Goal: Task Accomplishment & Management: Use online tool/utility

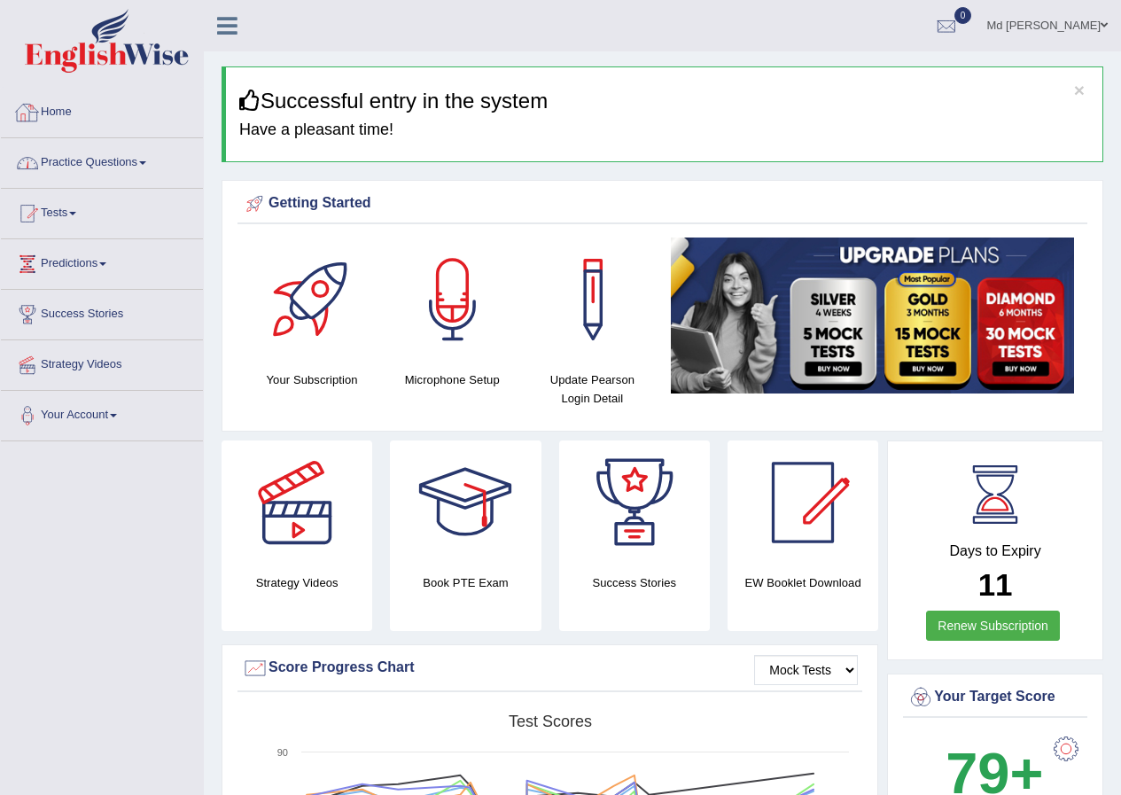
click at [132, 164] on link "Practice Questions" at bounding box center [102, 160] width 202 height 44
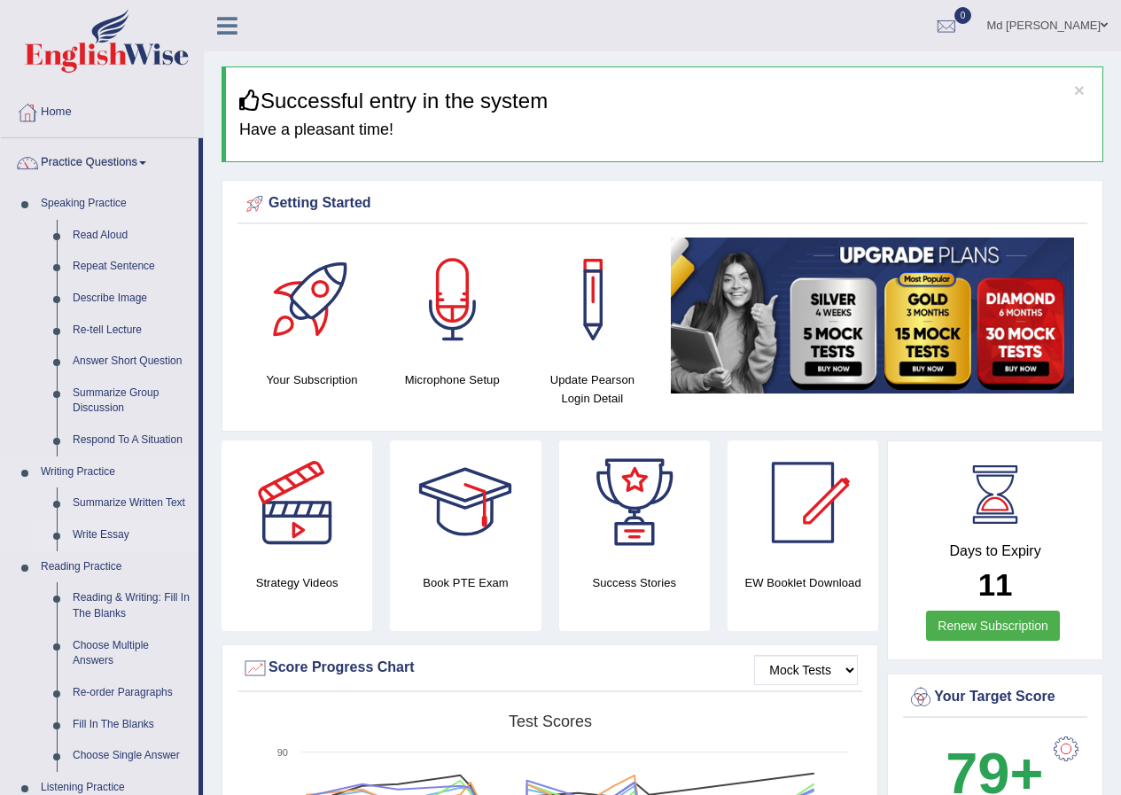
click at [102, 529] on link "Write Essay" at bounding box center [132, 535] width 134 height 32
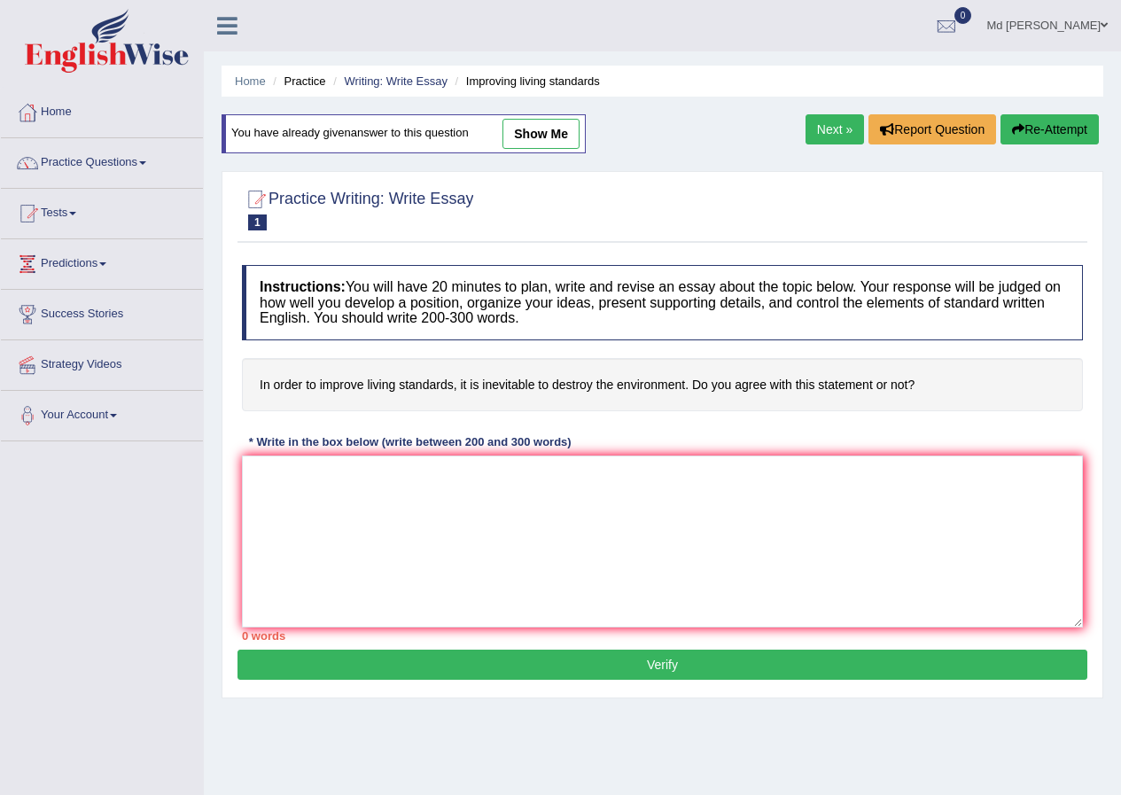
click at [545, 129] on link "show me" at bounding box center [541, 134] width 77 height 30
type textarea "The increasing influence of (topic name) on our lives has ignited numerous disc…"
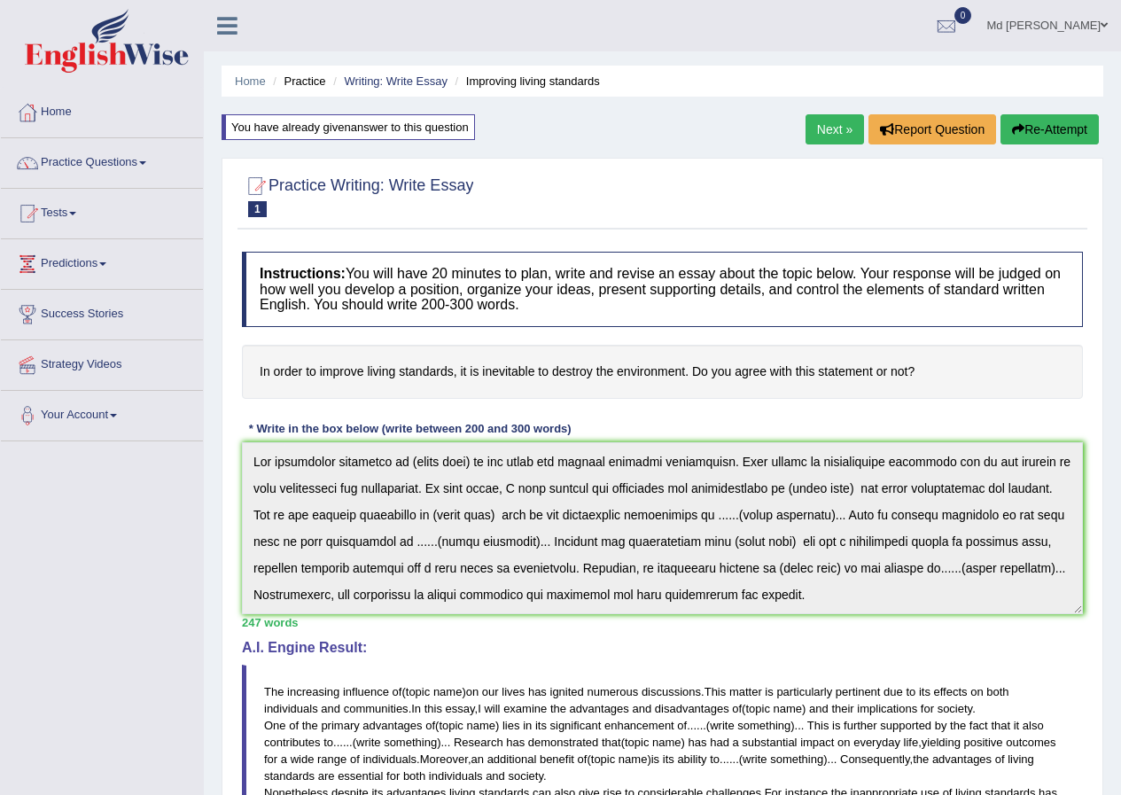
scroll to position [213, 0]
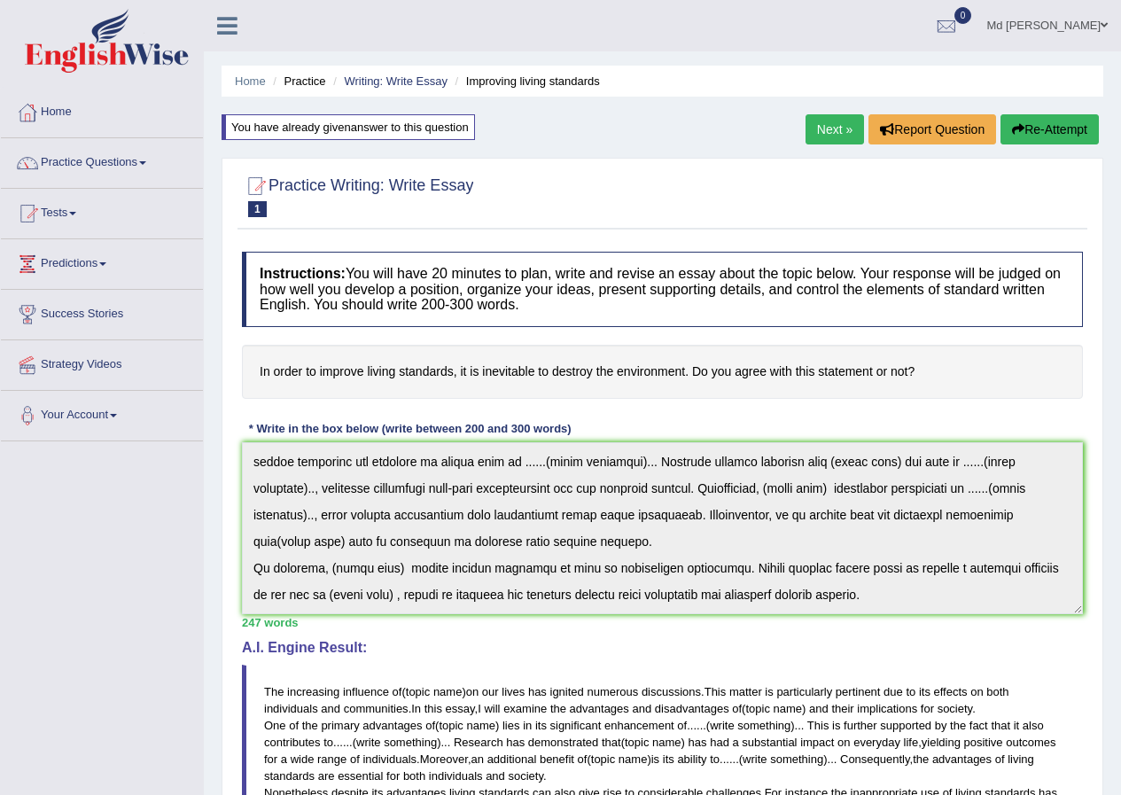
click at [1070, 754] on div "Instructions: You will have 20 minutes to plan, write and revise an essay about…" at bounding box center [663, 667] width 850 height 849
click at [54, 232] on link "Tests" at bounding box center [102, 211] width 202 height 44
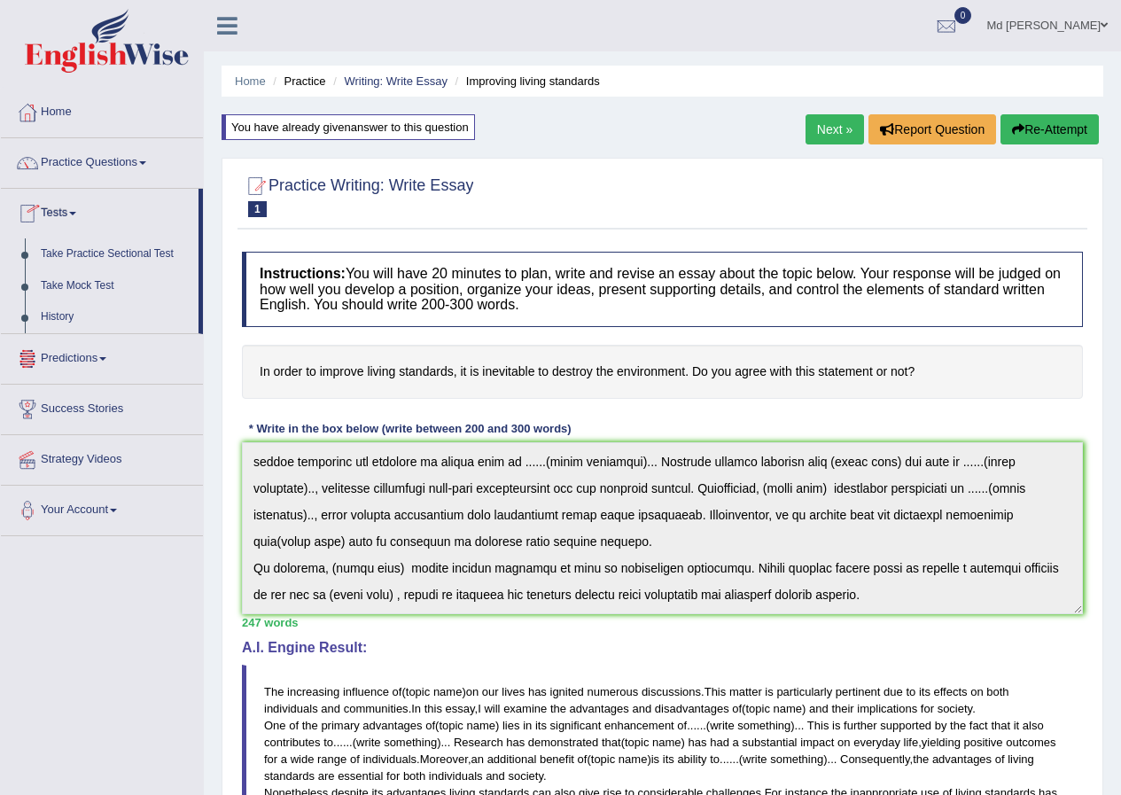
click at [92, 144] on link "Practice Questions" at bounding box center [102, 160] width 202 height 44
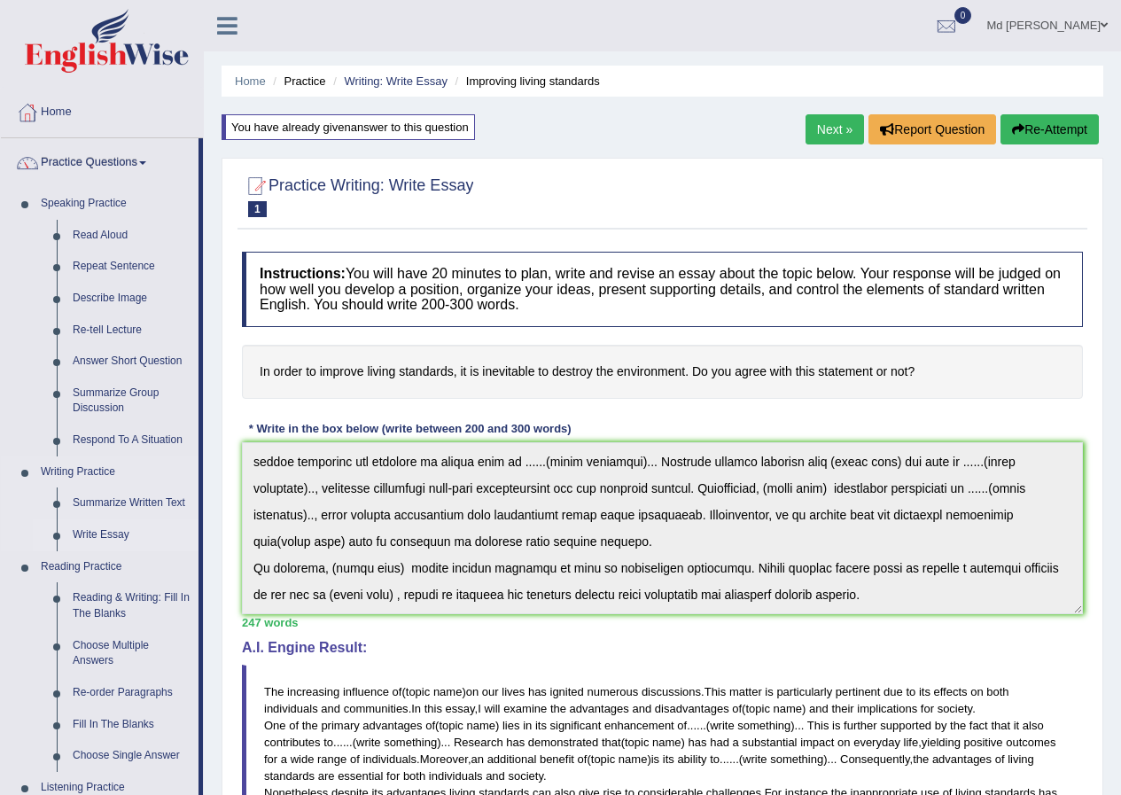
click at [113, 545] on link "Write Essay" at bounding box center [132, 535] width 134 height 32
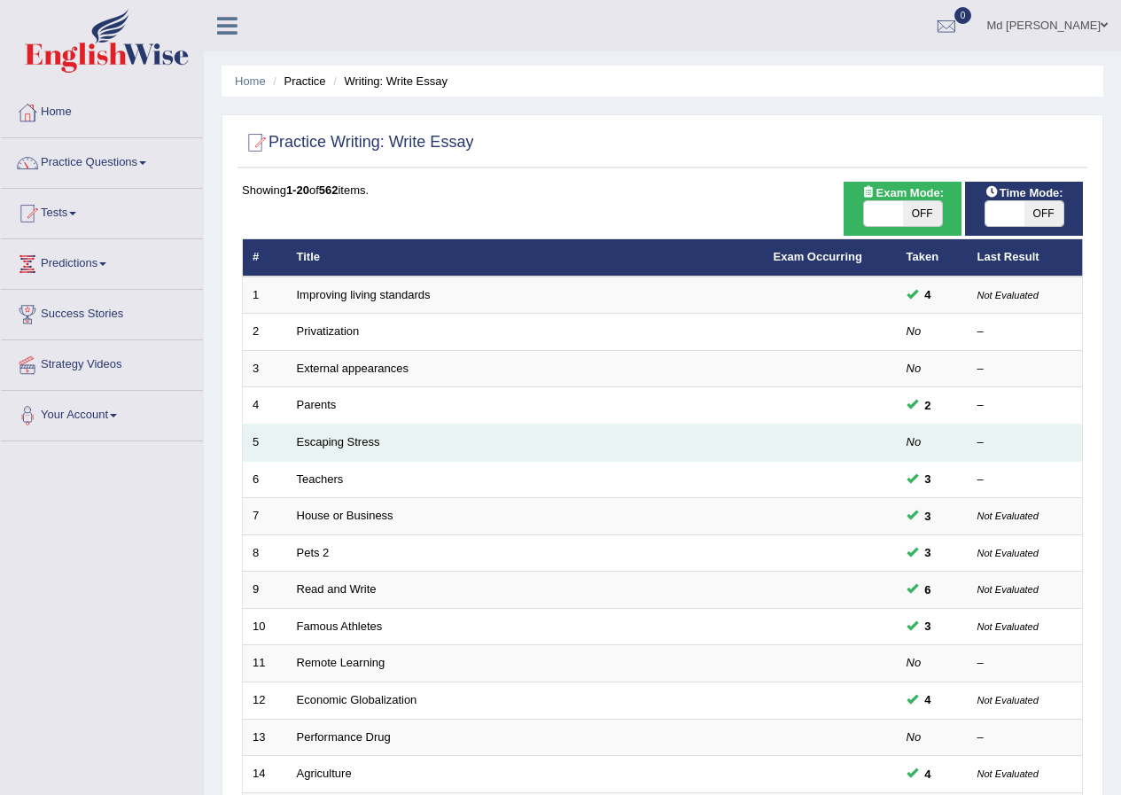
scroll to position [378, 0]
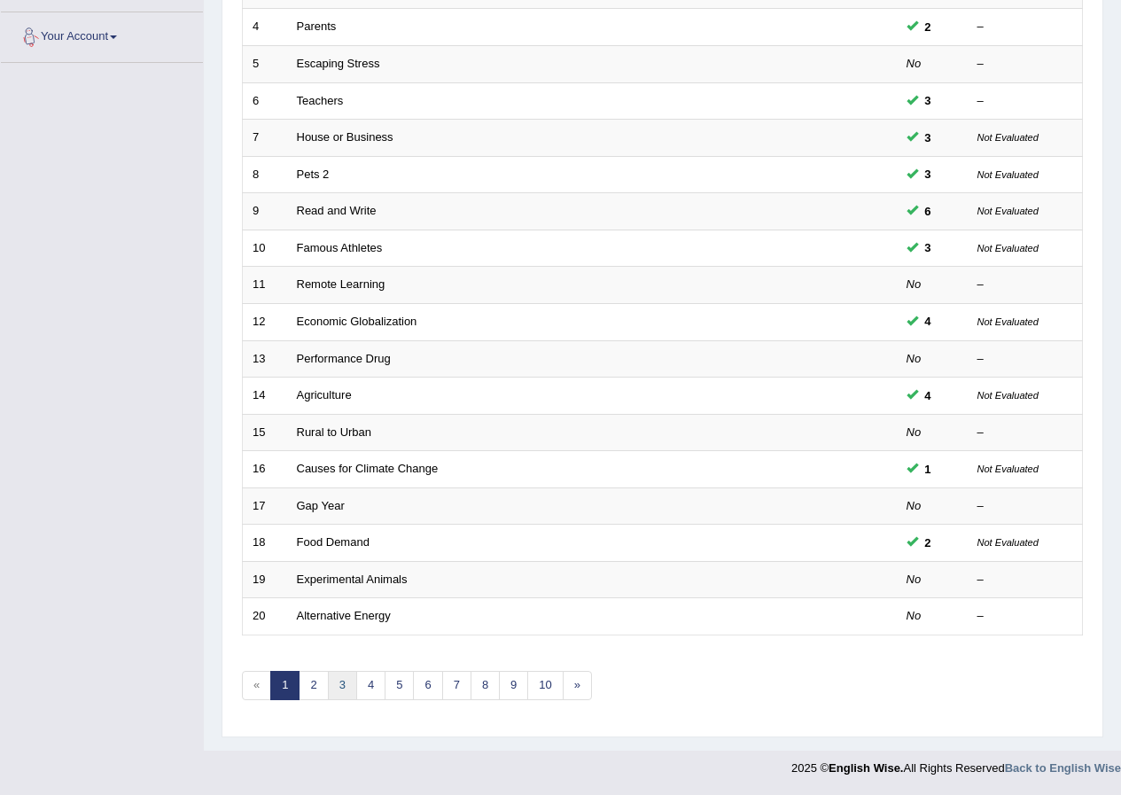
click at [332, 682] on link "3" at bounding box center [342, 685] width 29 height 29
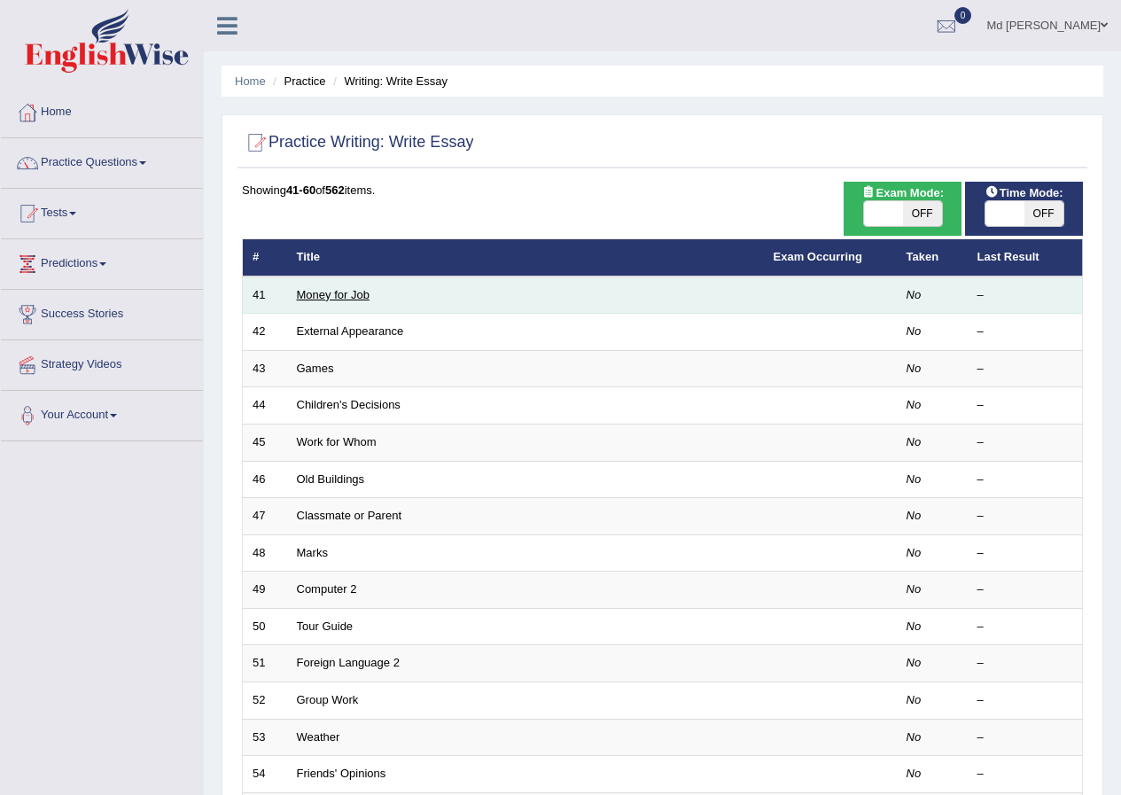
click at [319, 288] on link "Money for Job" at bounding box center [333, 294] width 73 height 13
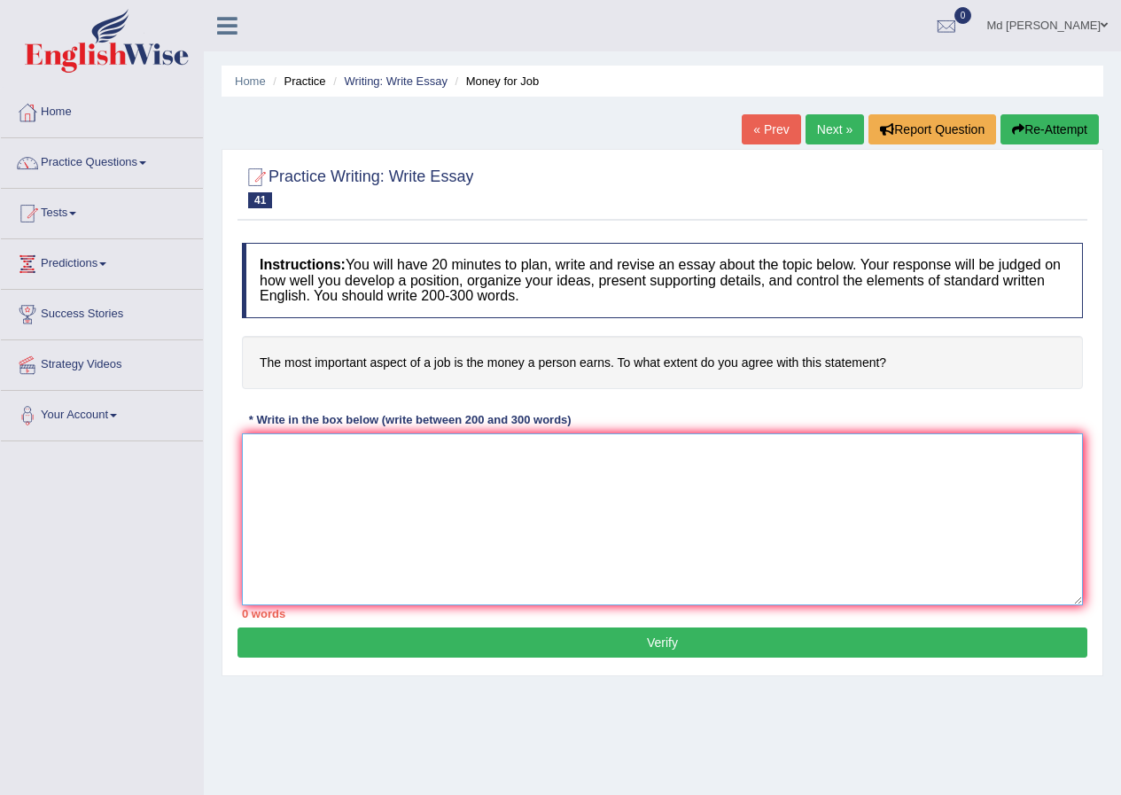
click at [408, 449] on textarea at bounding box center [662, 519] width 841 height 172
paste textarea "The increasing influence of (topic name) on our lives has ignited numerous disc…"
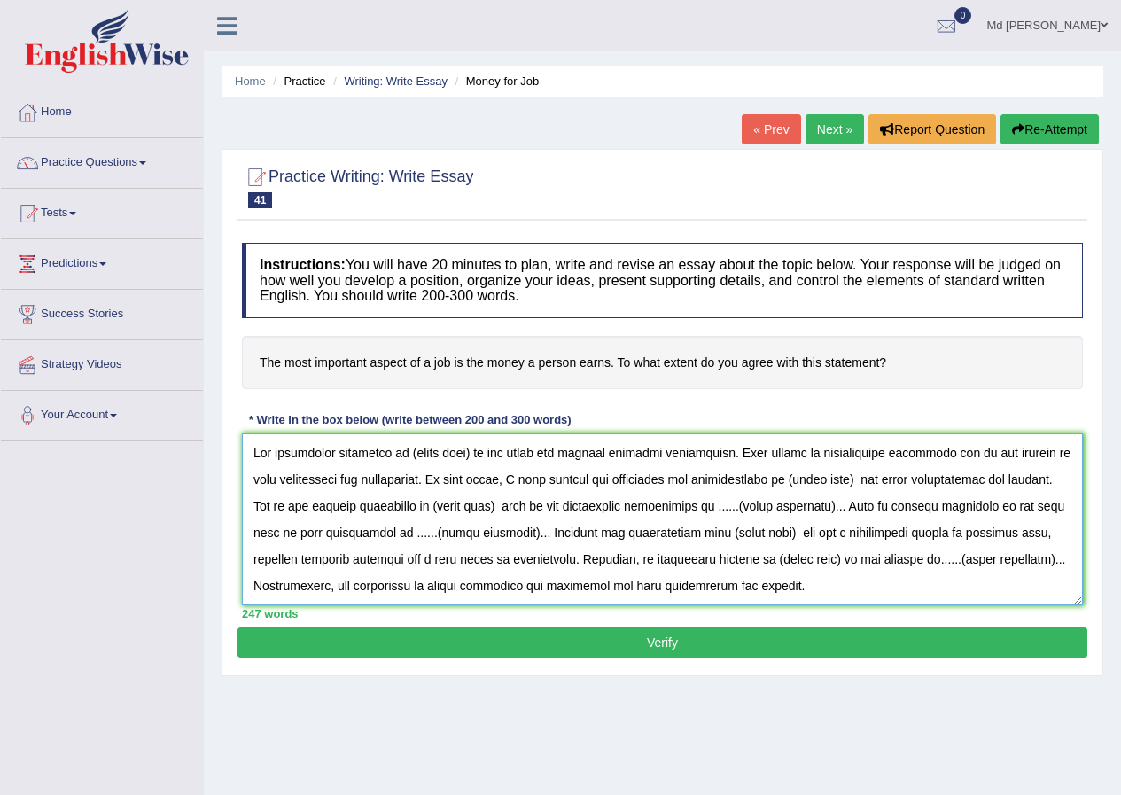
click at [480, 454] on textarea at bounding box center [662, 519] width 841 height 172
type textarea "The increasing influence of (topi on our lives has ignited numerous discussions…"
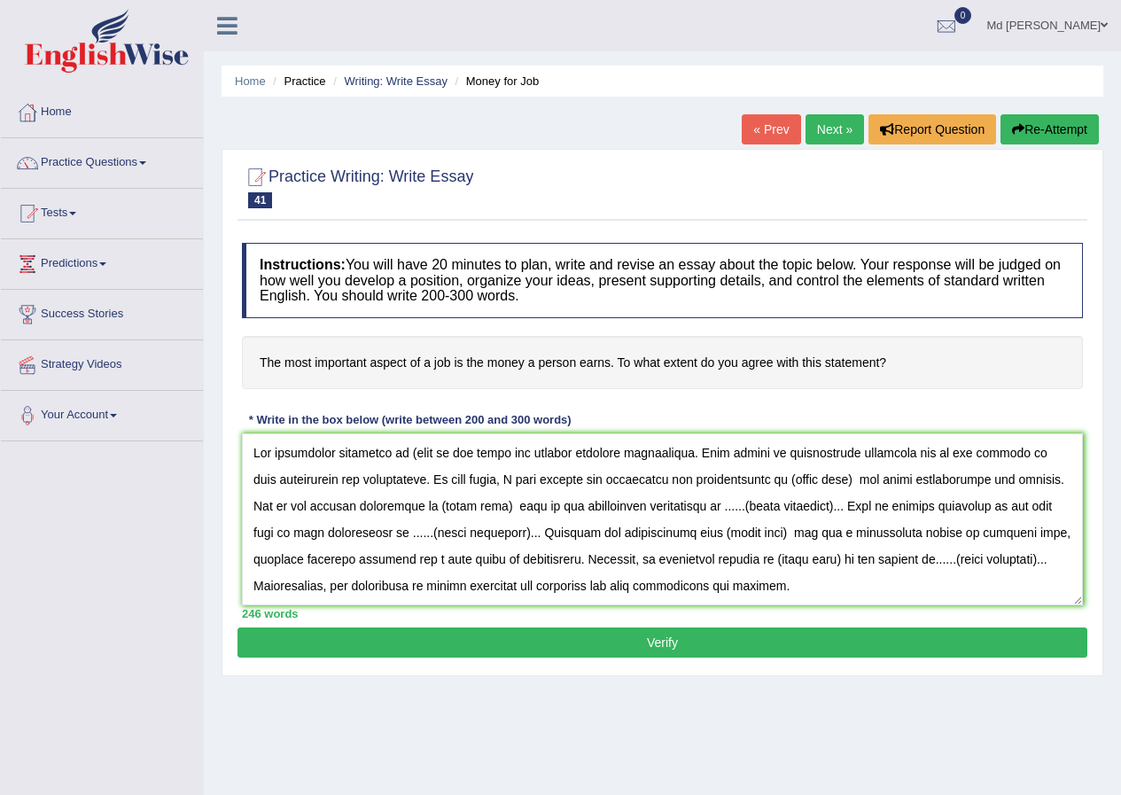
click at [809, 128] on link "Next »" at bounding box center [835, 129] width 59 height 30
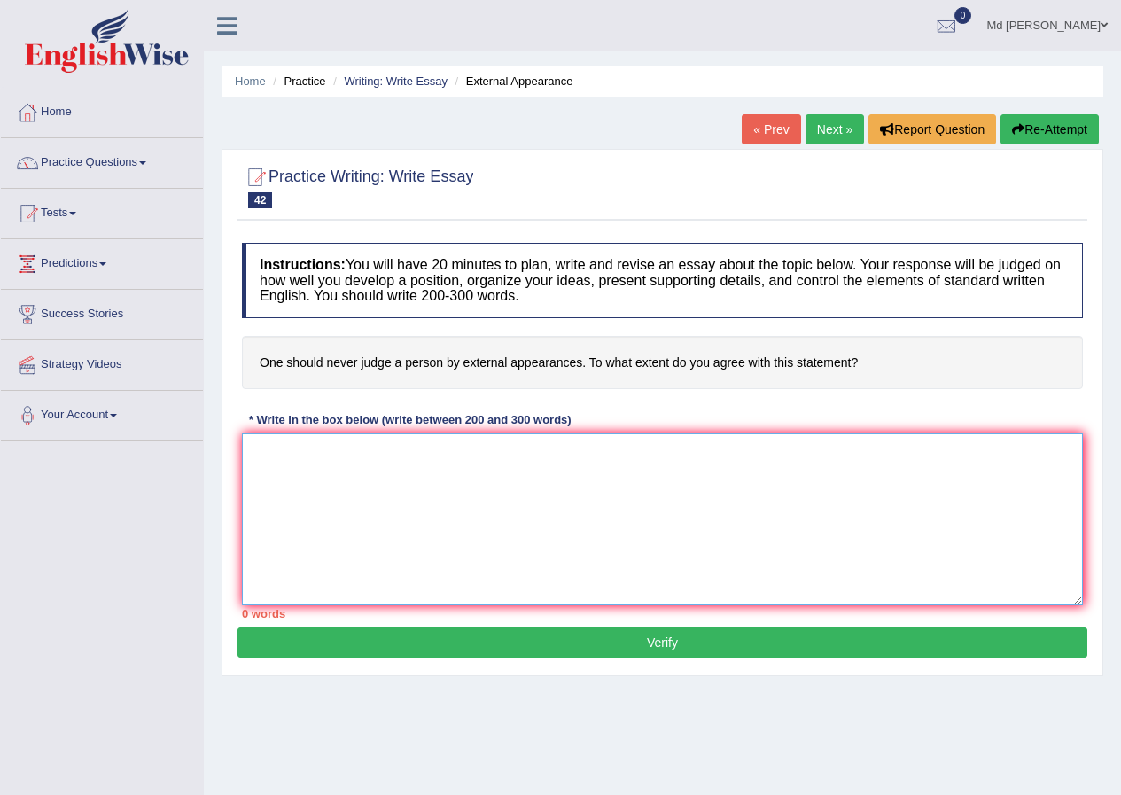
click at [403, 457] on textarea at bounding box center [662, 519] width 841 height 172
paste textarea "The increasing influence of (topic name) on our lives has ignited numerous disc…"
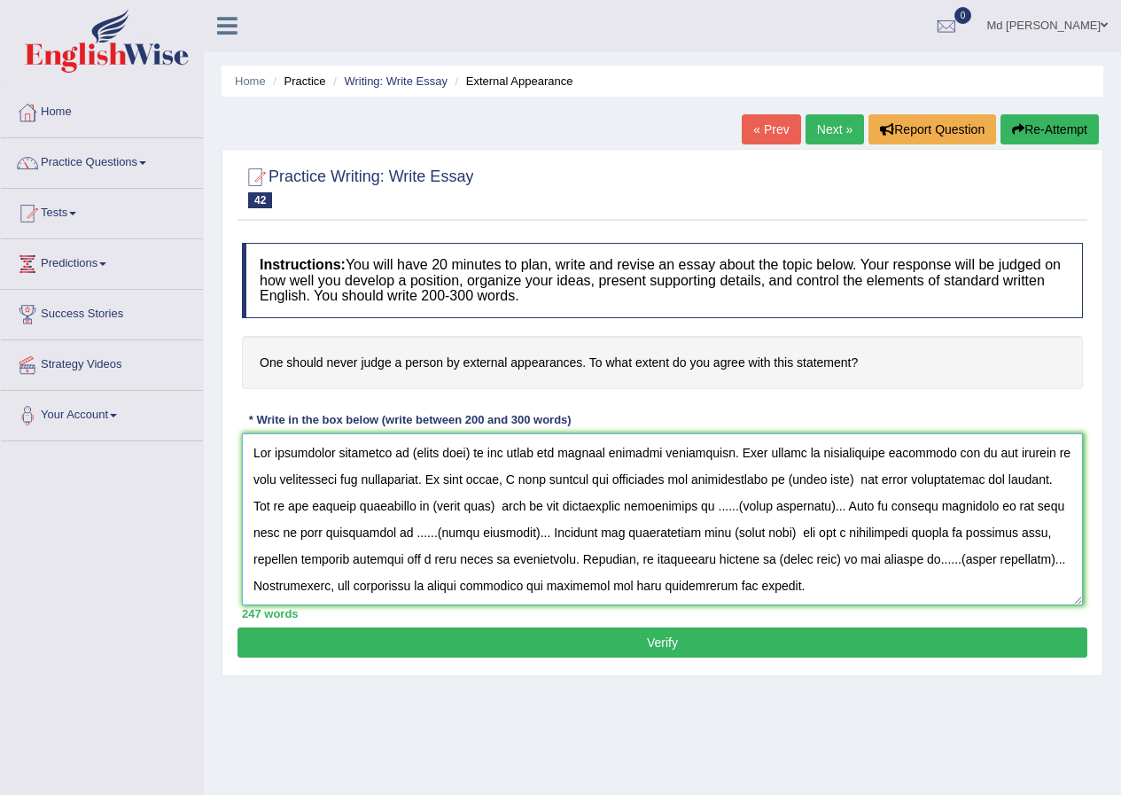
click at [475, 456] on textarea at bounding box center [662, 519] width 841 height 172
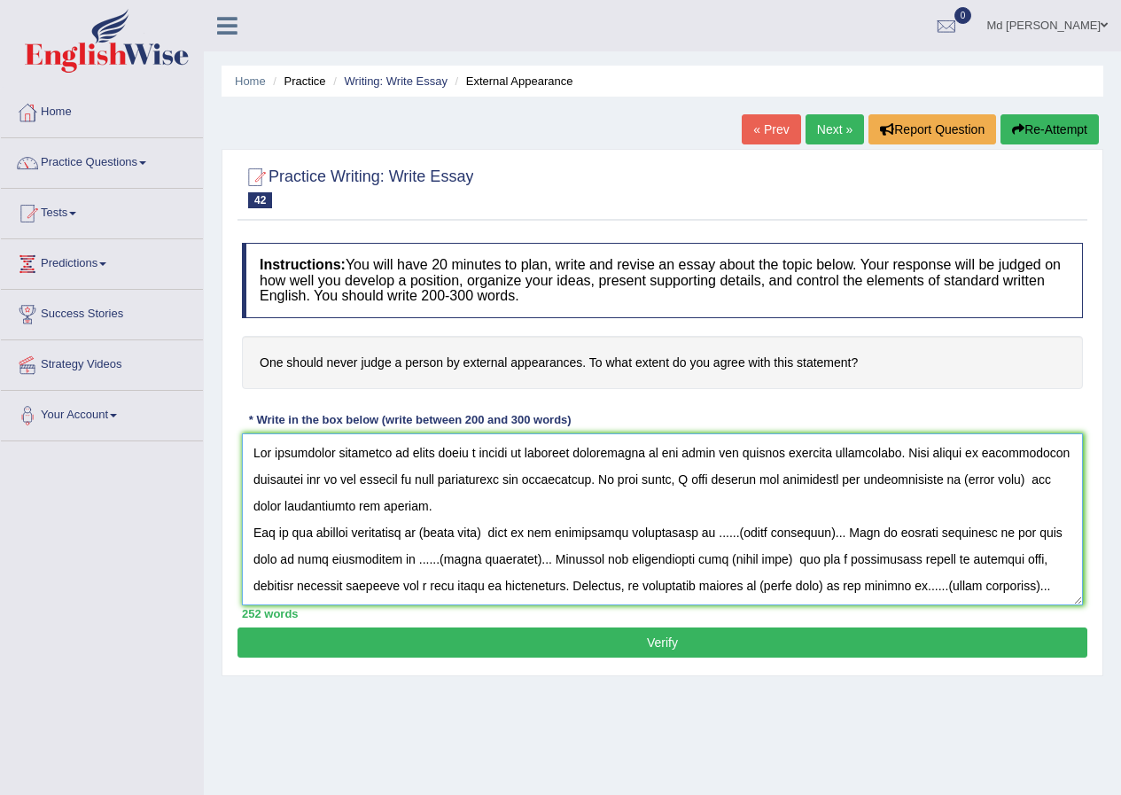
drag, startPoint x: 469, startPoint y: 453, endPoint x: 437, endPoint y: 456, distance: 32.0
click at [437, 456] on textarea at bounding box center [662, 519] width 841 height 172
click at [463, 454] on textarea at bounding box center [662, 519] width 841 height 172
drag, startPoint x: 471, startPoint y: 452, endPoint x: 441, endPoint y: 464, distance: 32.6
click at [441, 464] on textarea at bounding box center [662, 519] width 841 height 172
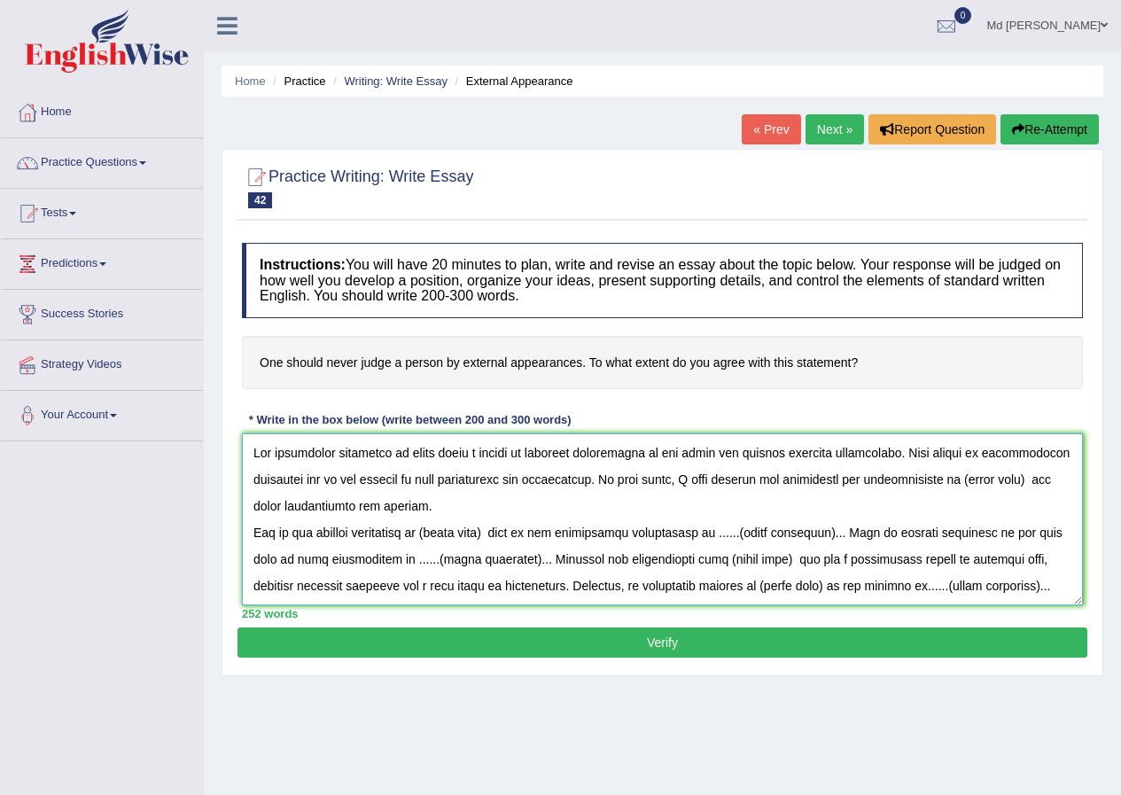
click at [322, 506] on textarea at bounding box center [662, 519] width 841 height 172
drag, startPoint x: 402, startPoint y: 455, endPoint x: 660, endPoint y: 462, distance: 258.0
click at [660, 462] on textarea at bounding box center [662, 519] width 841 height 172
click at [406, 450] on textarea at bounding box center [662, 519] width 841 height 172
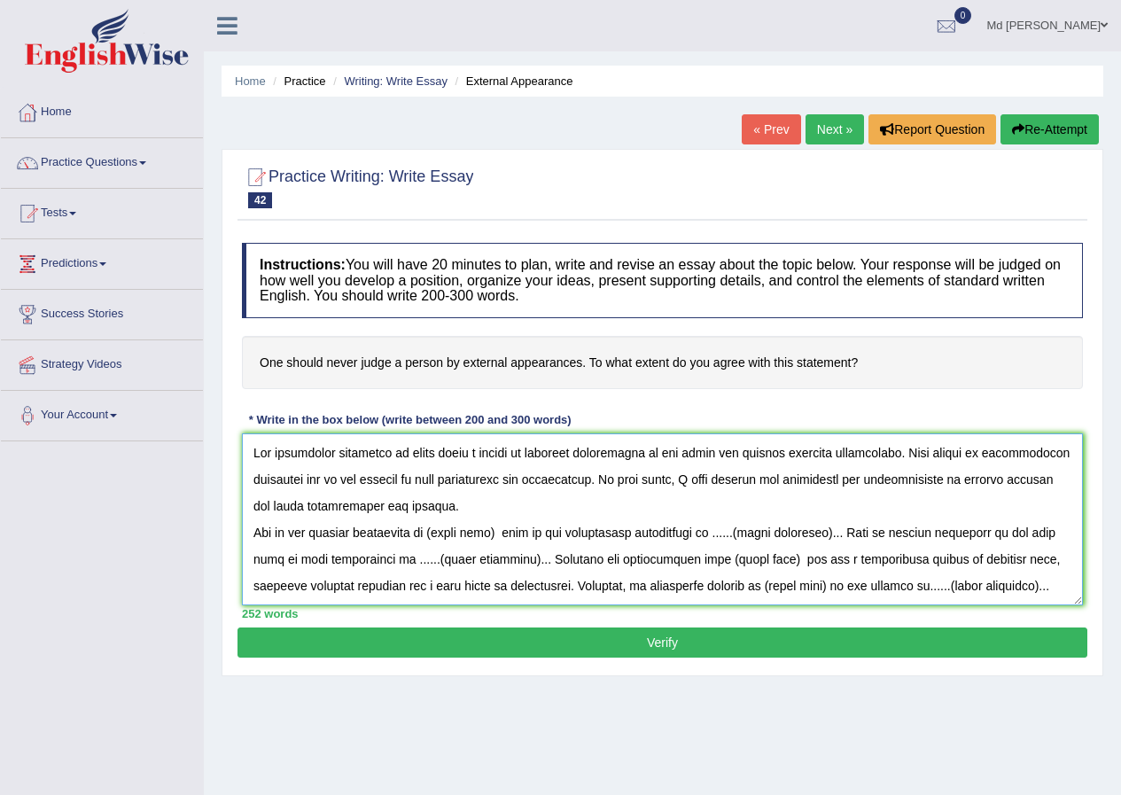
drag, startPoint x: 406, startPoint y: 450, endPoint x: 482, endPoint y: 454, distance: 76.3
click at [482, 454] on textarea at bounding box center [662, 519] width 841 height 172
click at [414, 454] on textarea at bounding box center [662, 519] width 841 height 172
drag, startPoint x: 405, startPoint y: 454, endPoint x: 660, endPoint y: 459, distance: 255.3
click at [660, 459] on textarea at bounding box center [662, 519] width 841 height 172
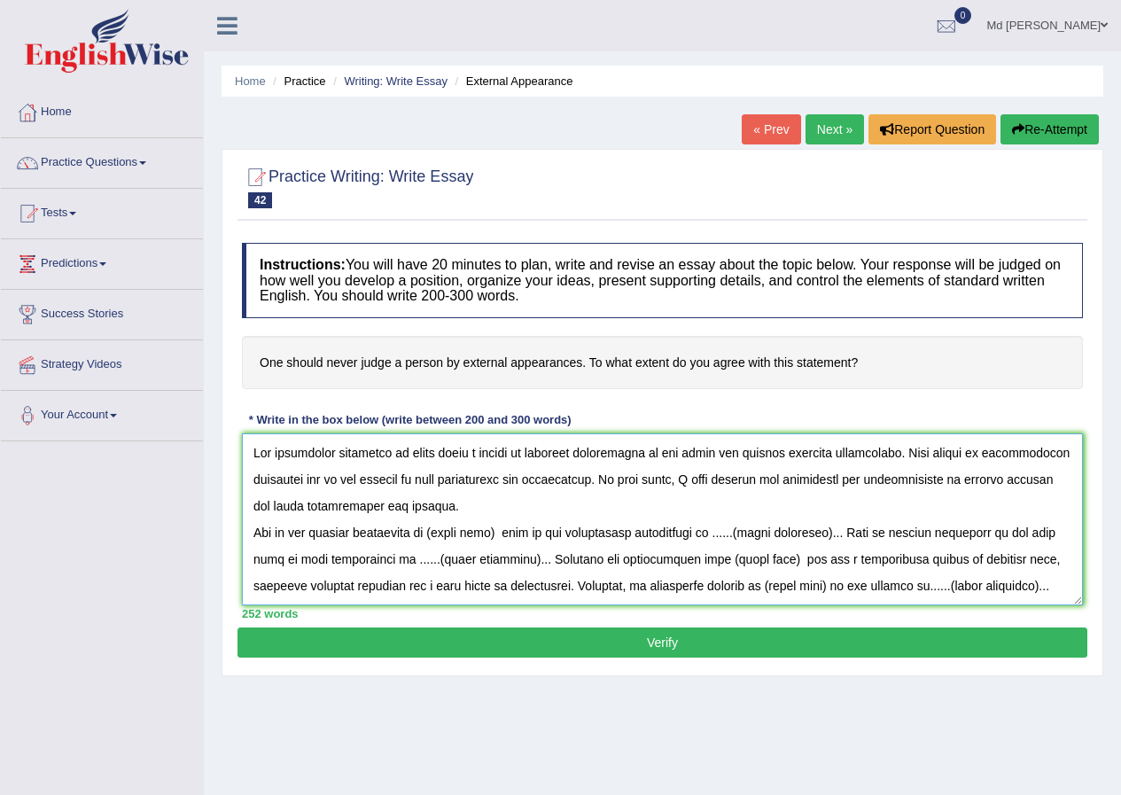
drag, startPoint x: 442, startPoint y: 533, endPoint x: 509, endPoint y: 539, distance: 66.8
click at [509, 539] on textarea at bounding box center [662, 519] width 841 height 172
paste textarea "never judge a person by external appearances"
click at [1023, 533] on textarea at bounding box center [662, 519] width 841 height 172
drag, startPoint x: 745, startPoint y: 559, endPoint x: 870, endPoint y: 562, distance: 125.9
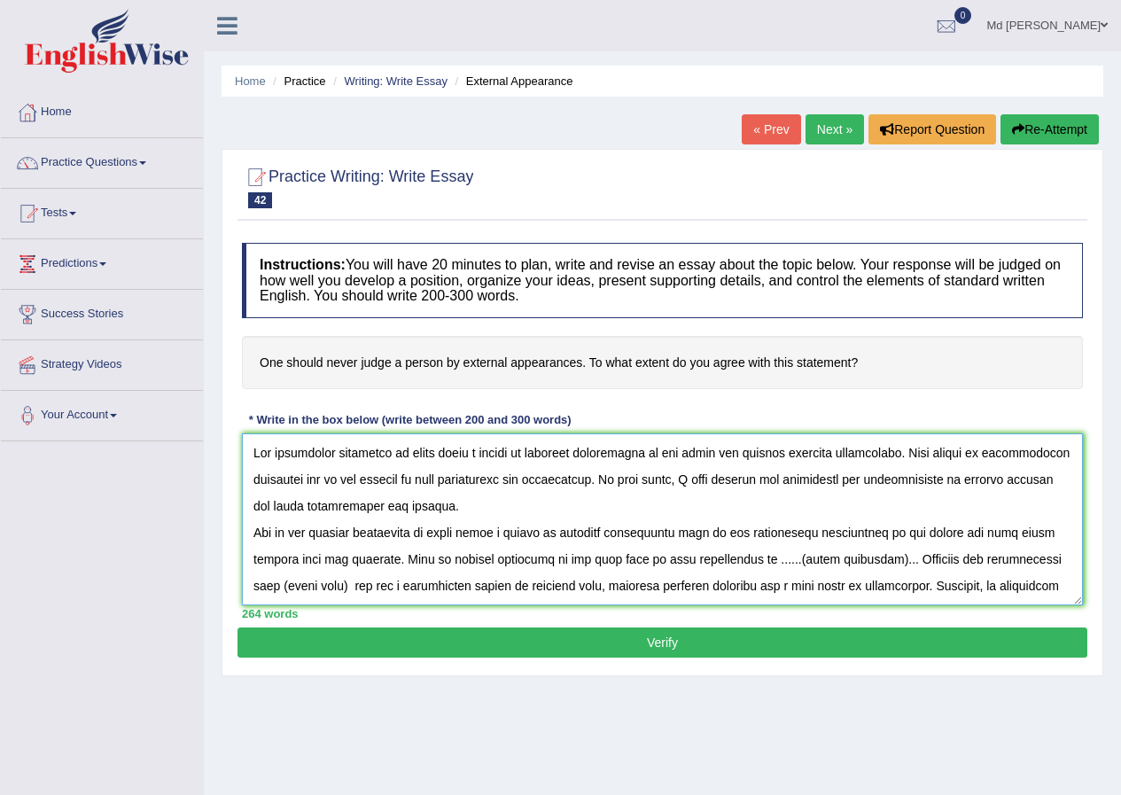
click at [870, 562] on textarea at bounding box center [662, 519] width 841 height 172
click at [747, 557] on textarea at bounding box center [662, 519] width 841 height 172
click at [933, 562] on textarea at bounding box center [662, 519] width 841 height 172
click at [933, 554] on textarea at bounding box center [662, 519] width 841 height 172
drag, startPoint x: 514, startPoint y: 588, endPoint x: 582, endPoint y: 588, distance: 68.3
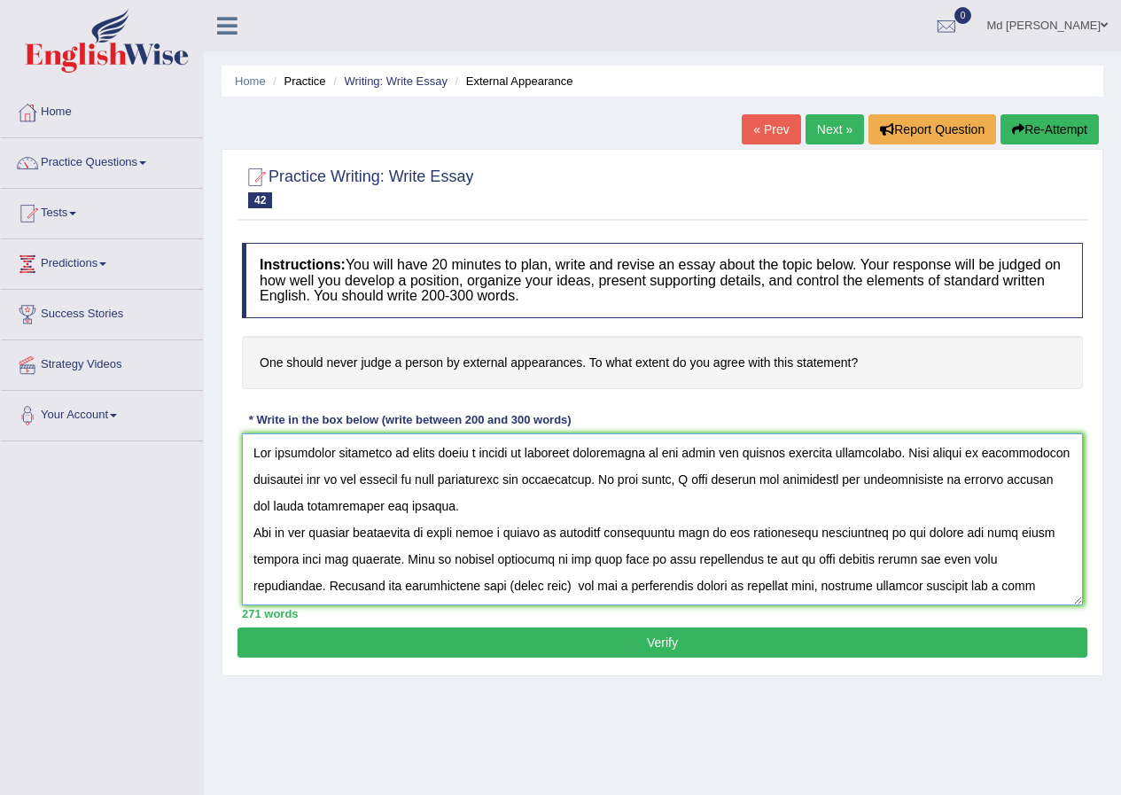
click at [582, 588] on textarea at bounding box center [662, 519] width 841 height 172
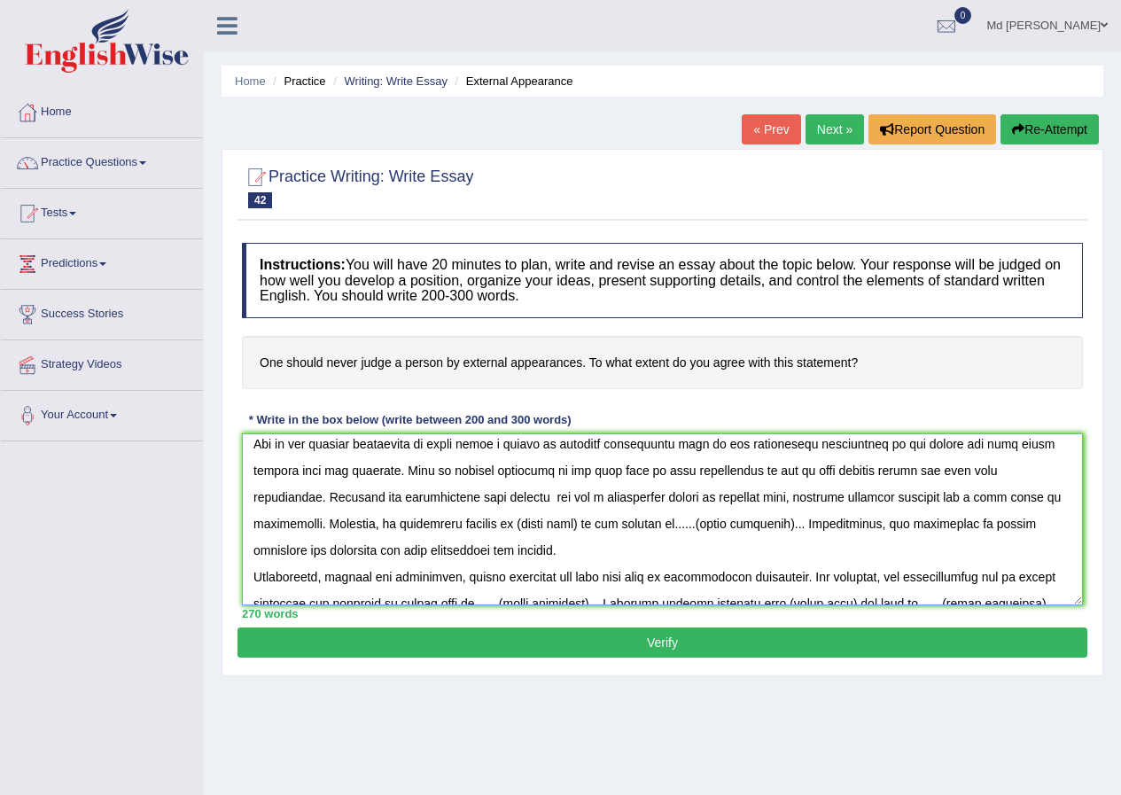
drag, startPoint x: 511, startPoint y: 496, endPoint x: 553, endPoint y: 499, distance: 41.7
click at [553, 499] on textarea at bounding box center [662, 519] width 841 height 172
drag, startPoint x: 519, startPoint y: 525, endPoint x: 588, endPoint y: 529, distance: 68.4
click at [588, 529] on textarea at bounding box center [662, 519] width 841 height 172
paste textarea "judging"
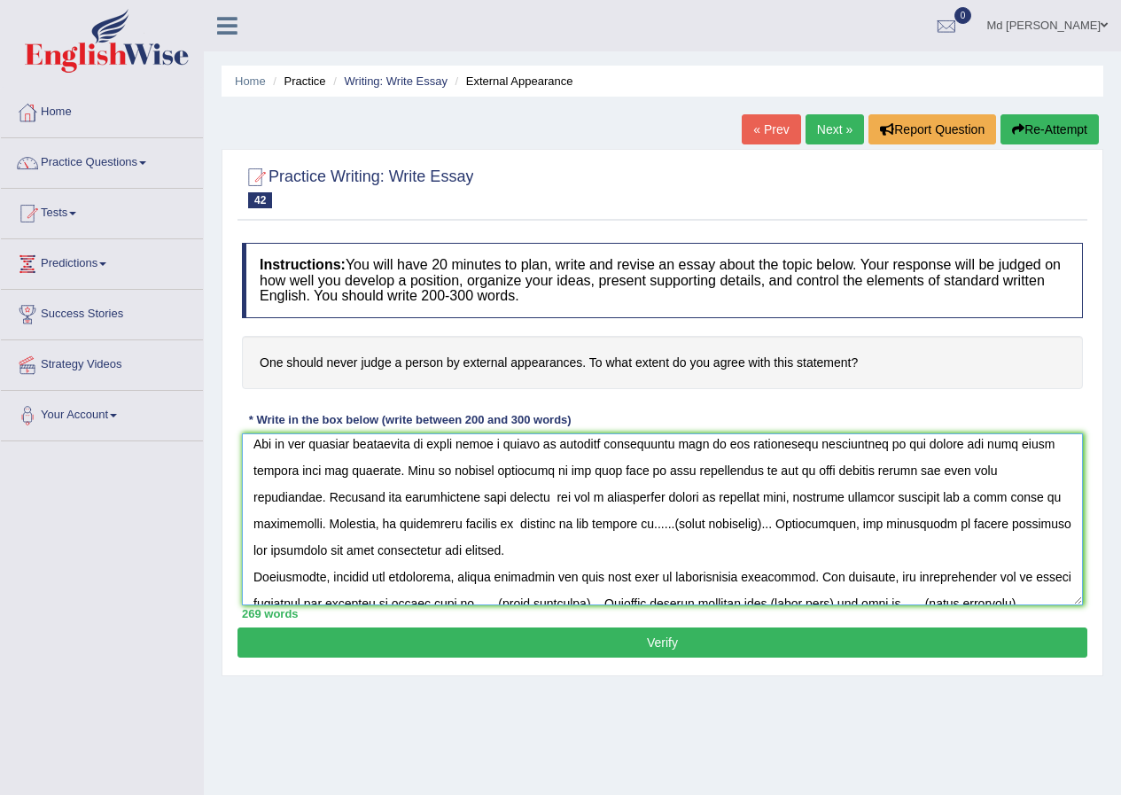
click at [524, 525] on textarea at bounding box center [662, 519] width 841 height 172
drag, startPoint x: 634, startPoint y: 525, endPoint x: 759, endPoint y: 530, distance: 125.1
click at [759, 530] on textarea at bounding box center [662, 519] width 841 height 172
drag, startPoint x: 457, startPoint y: 580, endPoint x: 544, endPoint y: 585, distance: 87.0
click at [544, 585] on textarea at bounding box center [662, 519] width 841 height 172
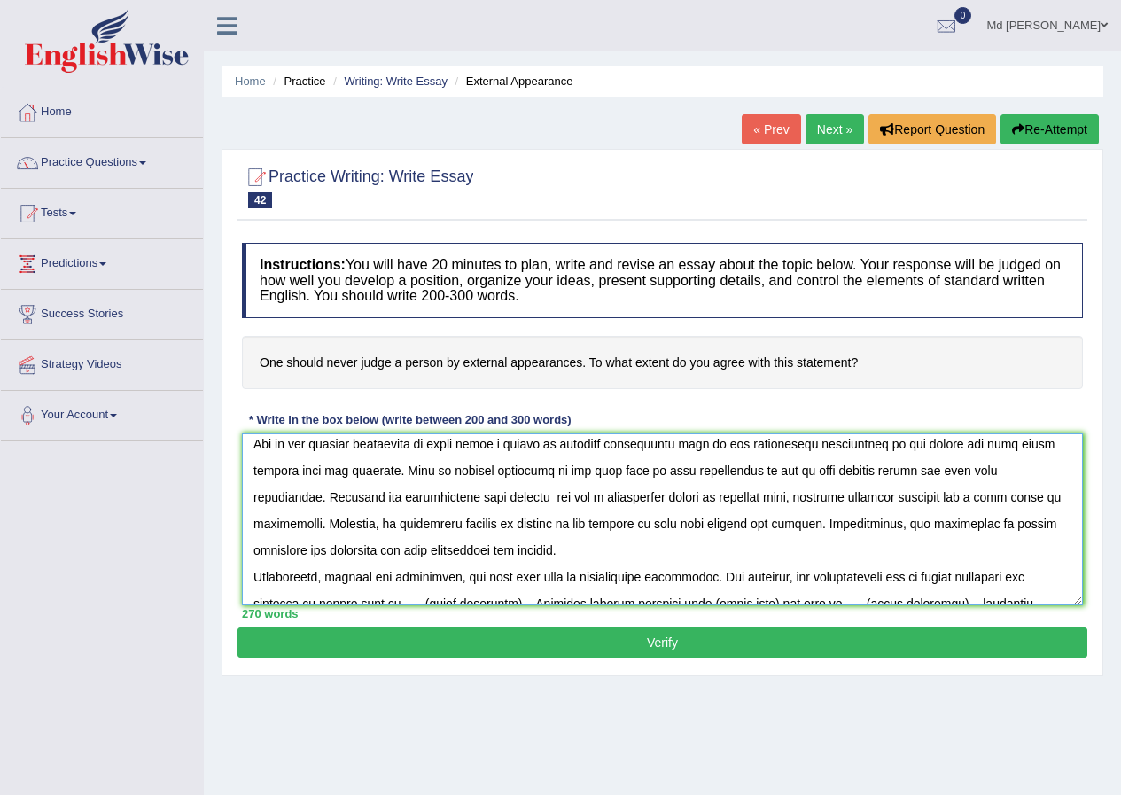
paste textarea "judging"
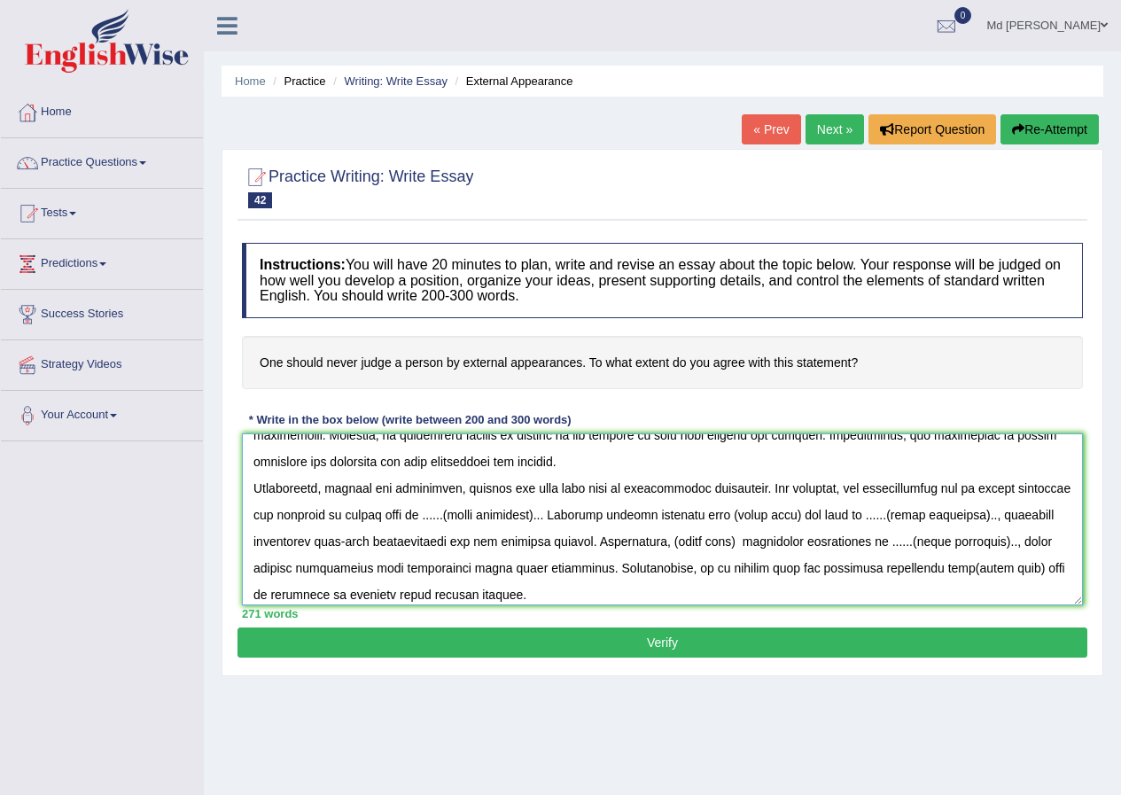
click at [544, 515] on textarea at bounding box center [662, 519] width 841 height 172
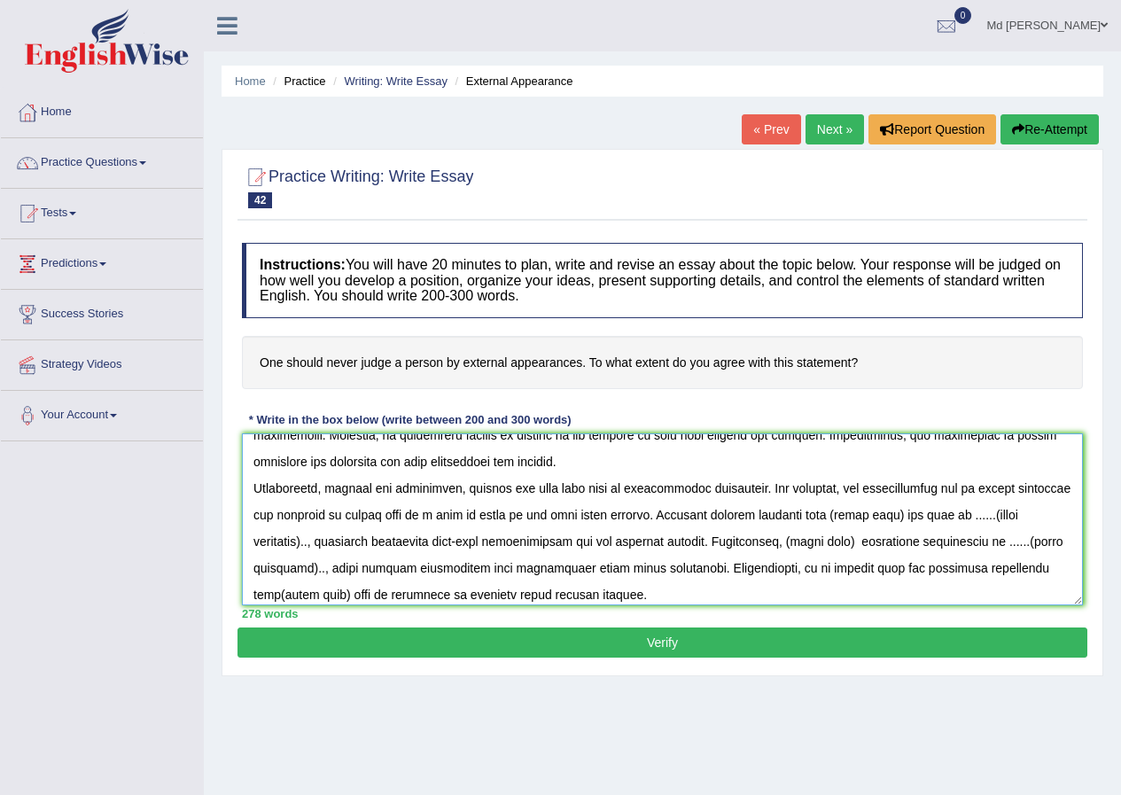
drag, startPoint x: 837, startPoint y: 511, endPoint x: 905, endPoint y: 517, distance: 68.5
click at [905, 517] on textarea at bounding box center [662, 519] width 841 height 172
paste textarea "judging"
click at [320, 542] on textarea at bounding box center [662, 519] width 841 height 172
drag, startPoint x: 823, startPoint y: 542, endPoint x: 892, endPoint y: 540, distance: 68.3
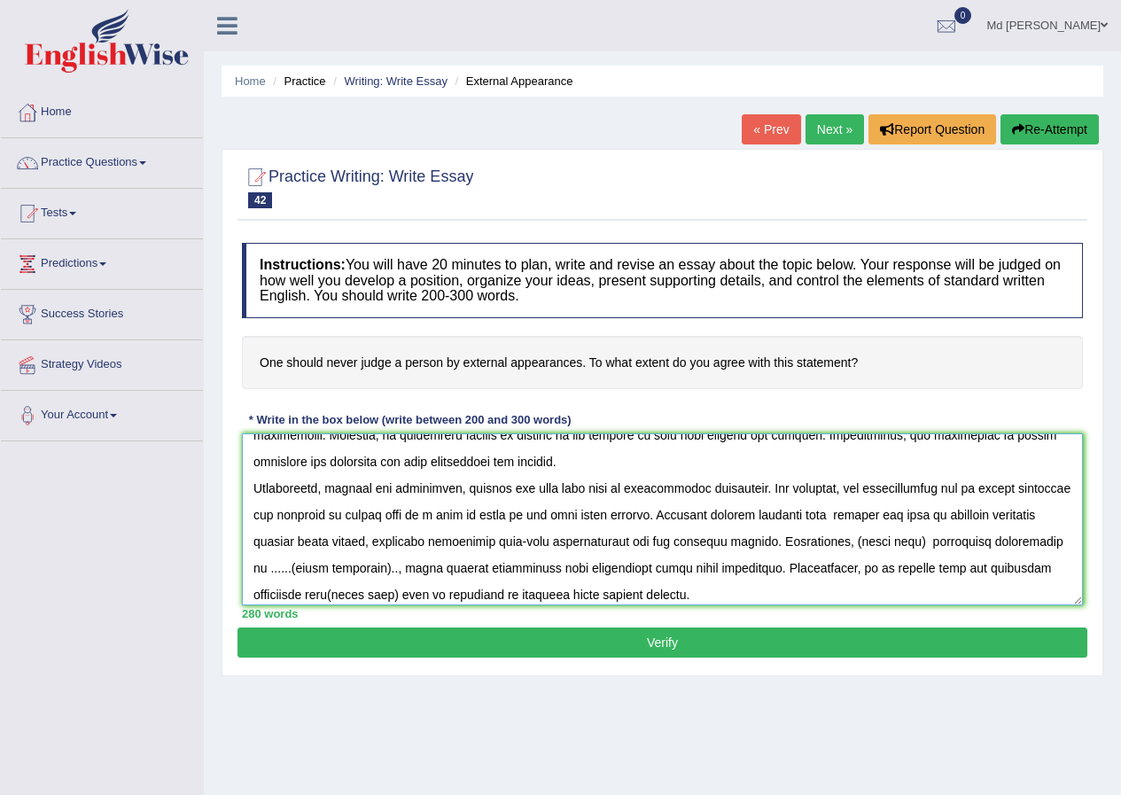
click at [892, 540] on textarea at bounding box center [662, 519] width 841 height 172
paste textarea "judging"
click at [827, 538] on textarea at bounding box center [662, 519] width 841 height 172
click at [320, 569] on textarea at bounding box center [662, 519] width 841 height 172
click at [333, 568] on textarea at bounding box center [662, 519] width 841 height 172
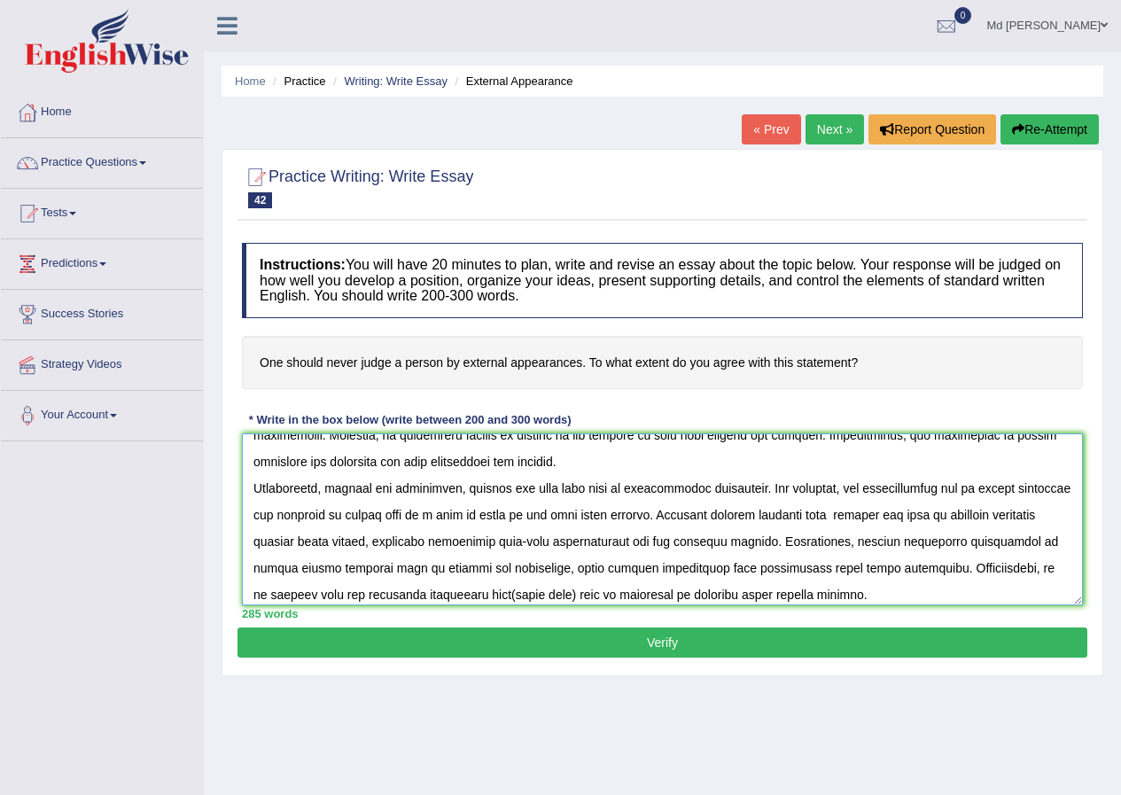
scroll to position [239, 0]
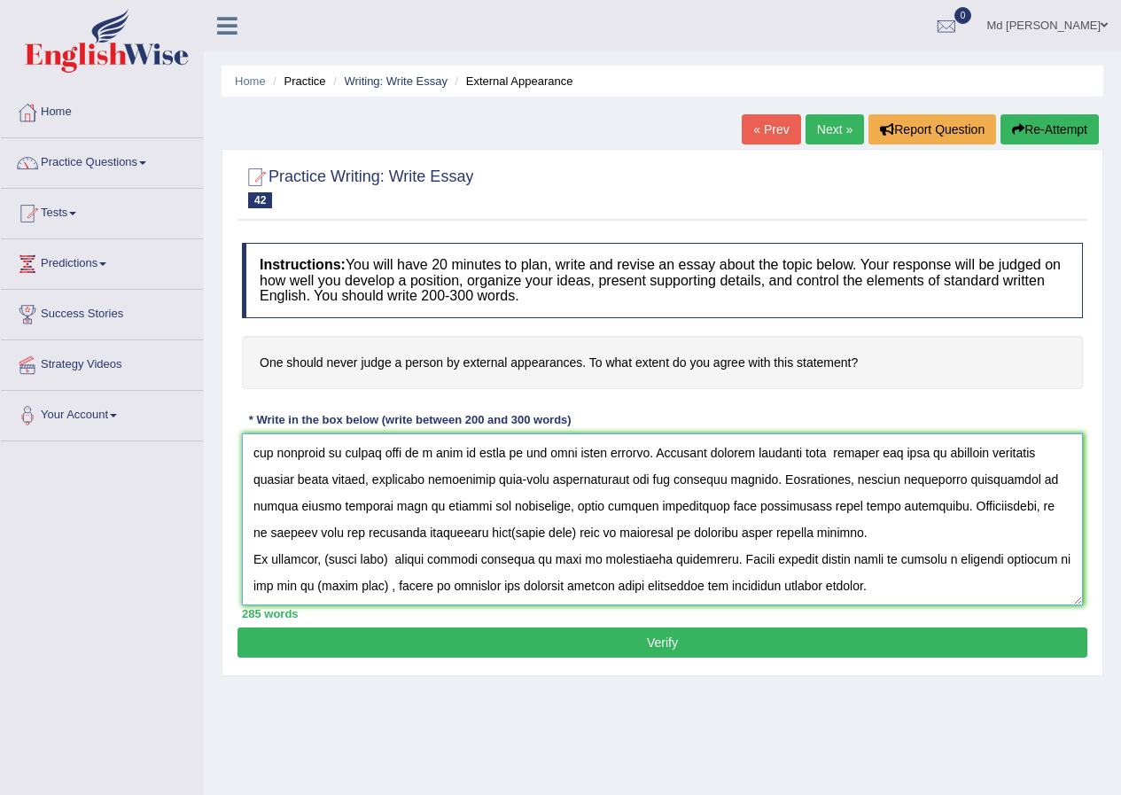
click at [492, 528] on textarea at bounding box center [662, 519] width 841 height 172
paste textarea "judging"
click at [394, 560] on textarea at bounding box center [662, 519] width 841 height 172
drag, startPoint x: 328, startPoint y: 363, endPoint x: 370, endPoint y: 363, distance: 41.7
click at [370, 363] on h4 "One should never judge a person by external appearances. To what extent do you …" at bounding box center [662, 363] width 841 height 54
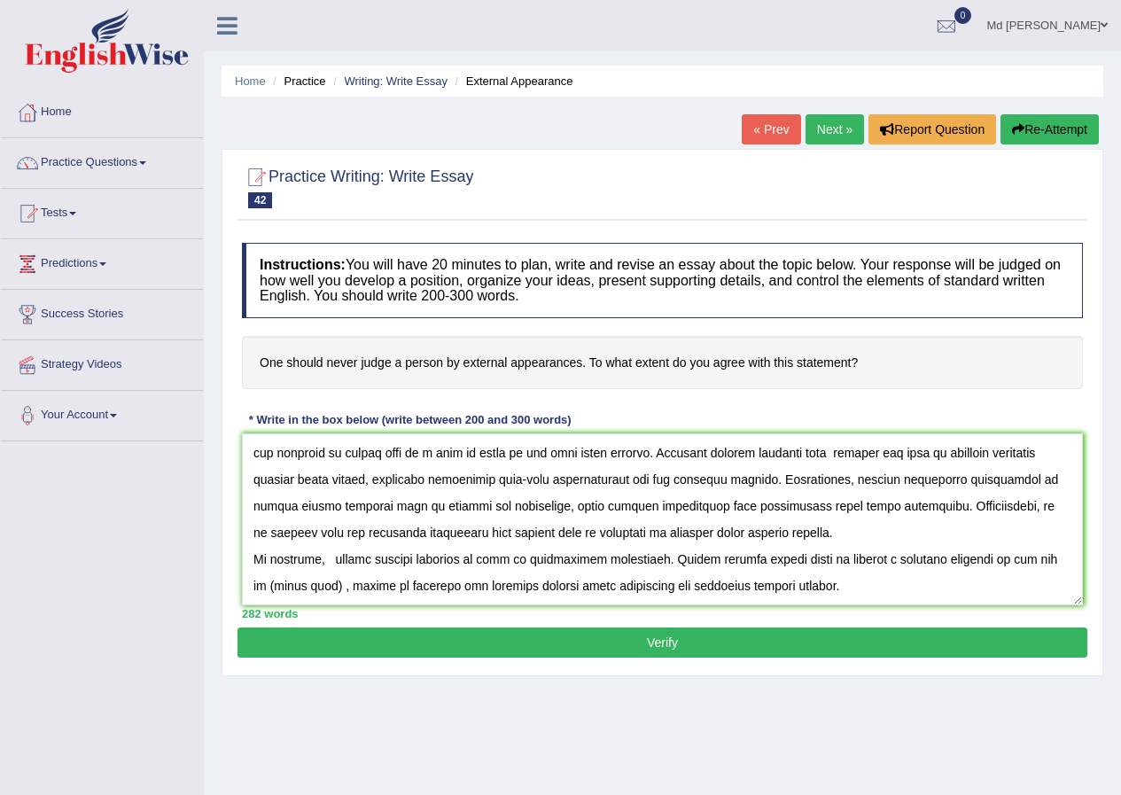
scroll to position [0, 0]
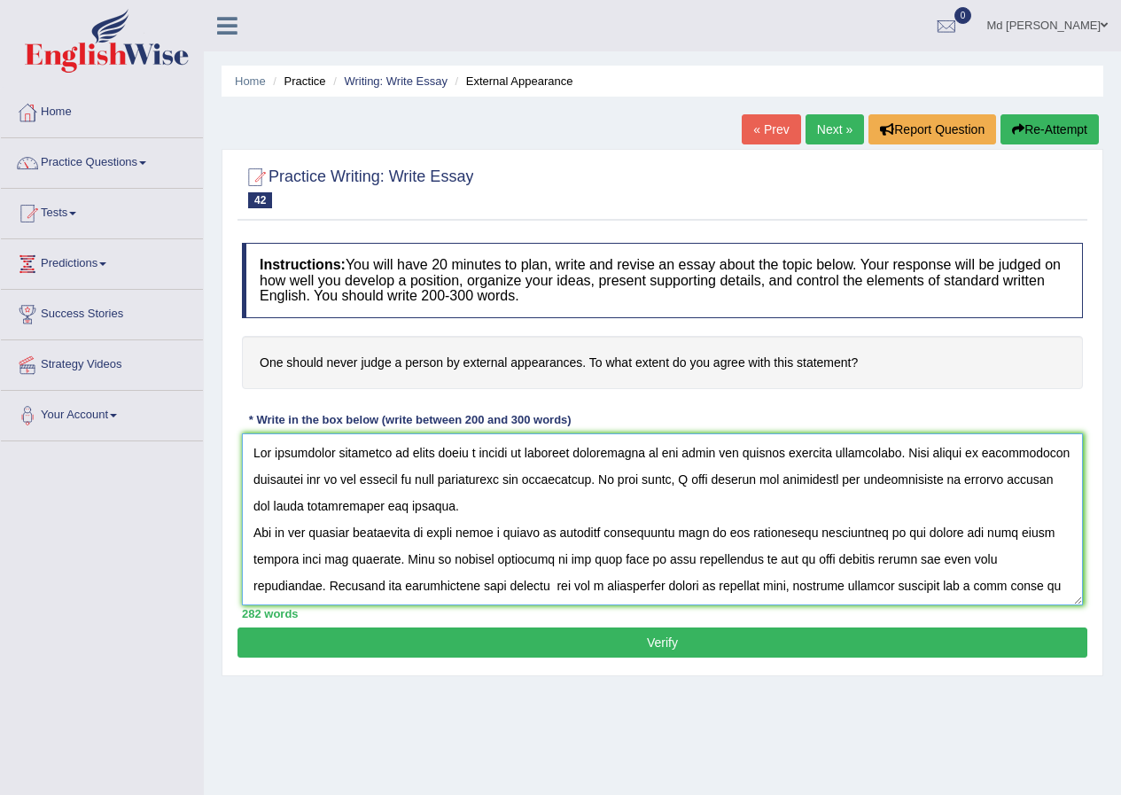
drag, startPoint x: 405, startPoint y: 454, endPoint x: 661, endPoint y: 464, distance: 256.4
click at [661, 464] on textarea at bounding box center [662, 519] width 841 height 172
paste textarea "judging"
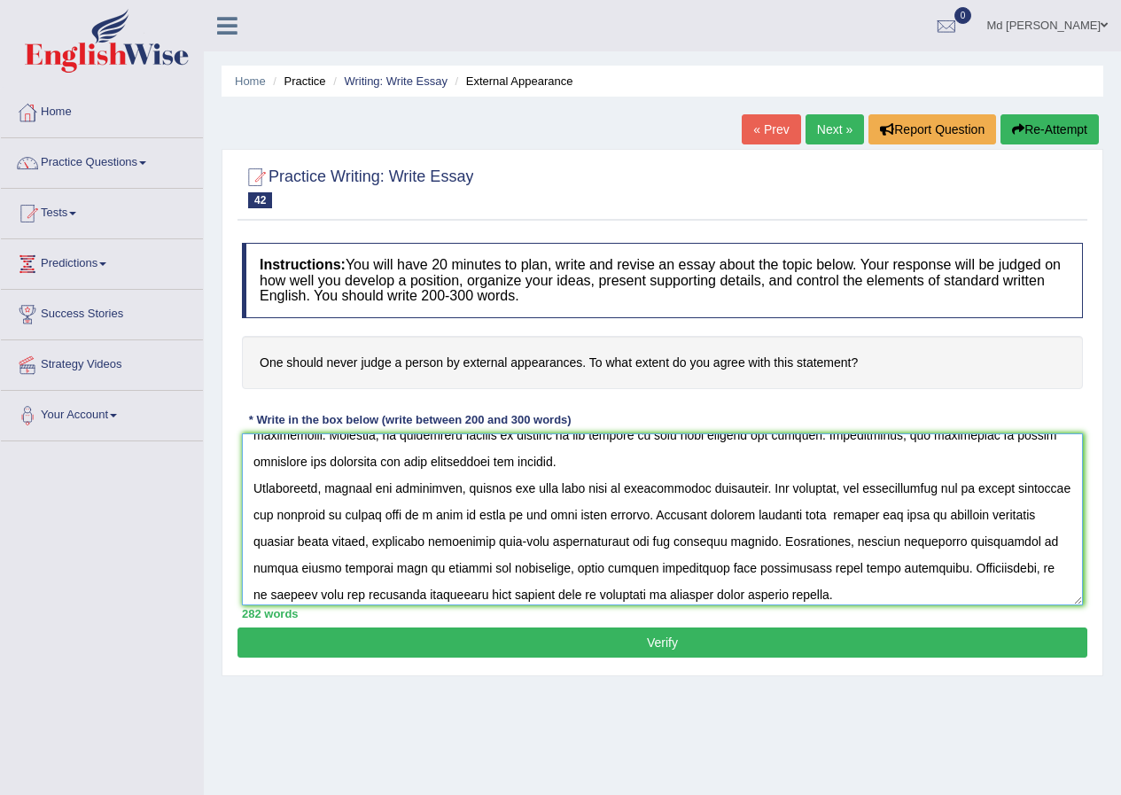
scroll to position [239, 0]
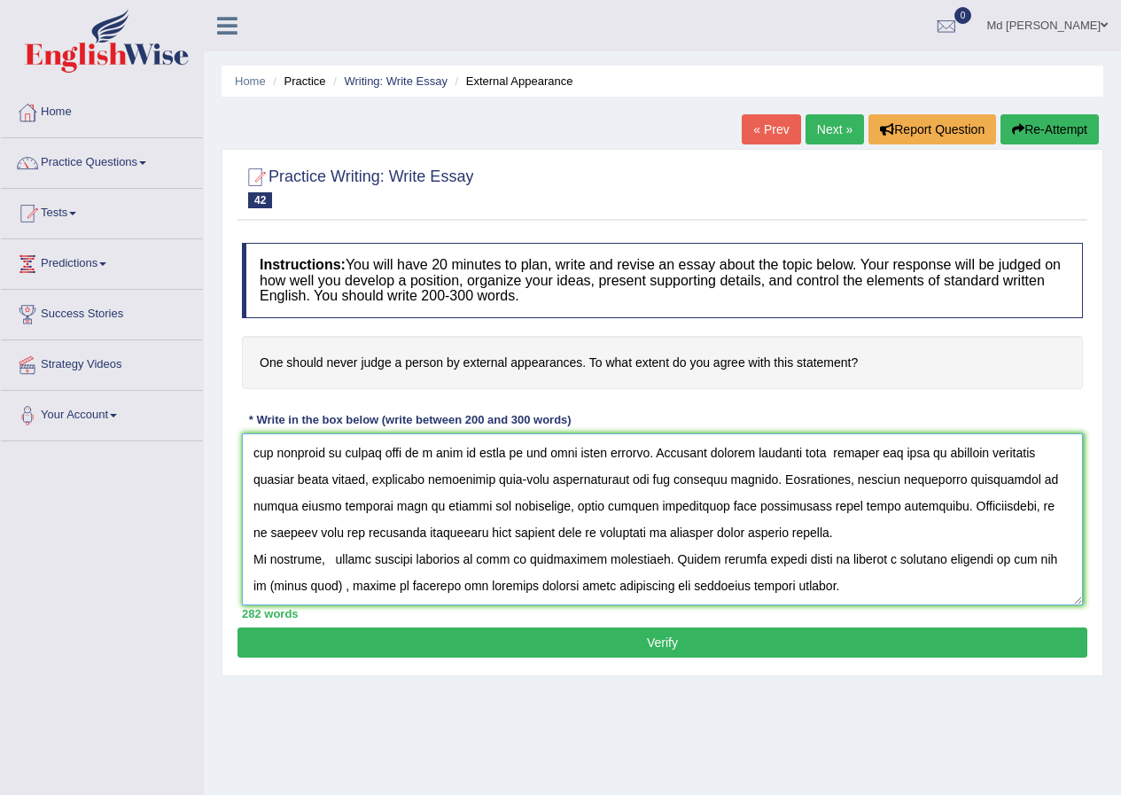
click at [330, 558] on textarea at bounding box center [662, 519] width 841 height 172
paste textarea "never judge a person by external appearances"
click at [328, 560] on textarea at bounding box center [662, 519] width 841 height 172
drag, startPoint x: 486, startPoint y: 583, endPoint x: 558, endPoint y: 590, distance: 73.0
click at [558, 590] on textarea at bounding box center [662, 519] width 841 height 172
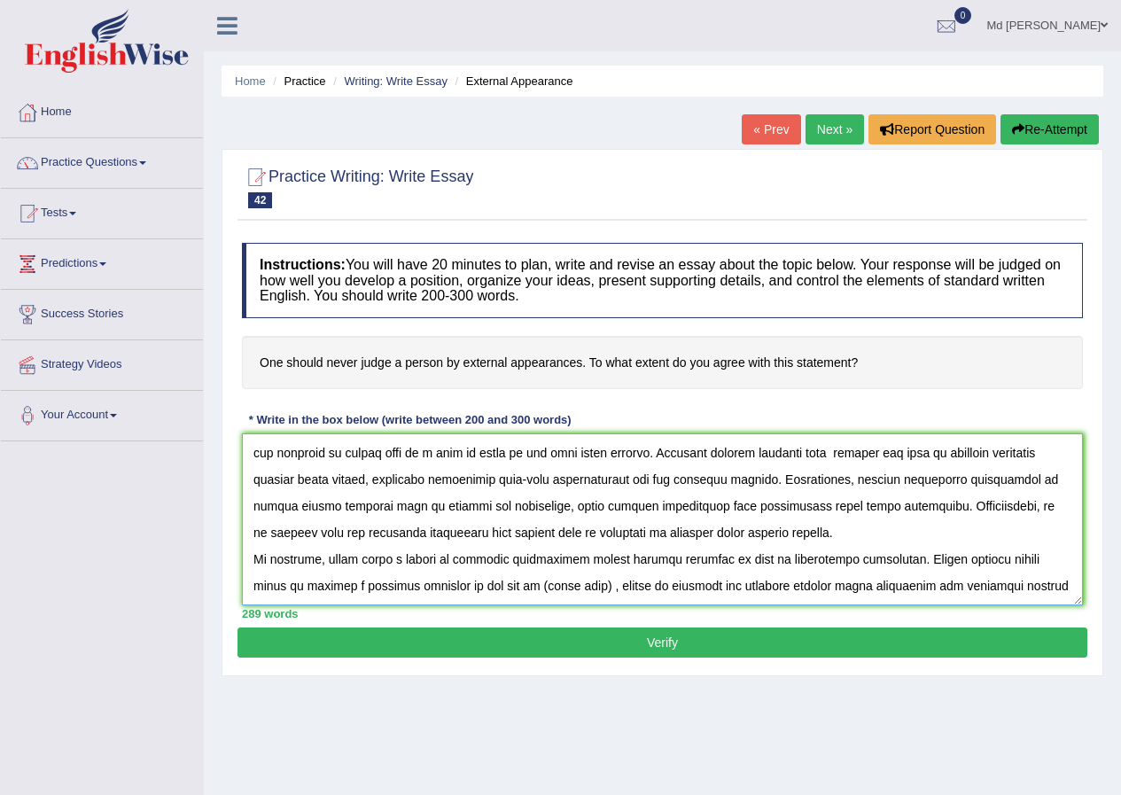
paste textarea "never judge a person by external appearances"
type textarea "The increasing influence of never judge a person by external appearances on our…"
click at [601, 631] on button "Verify" at bounding box center [663, 643] width 850 height 30
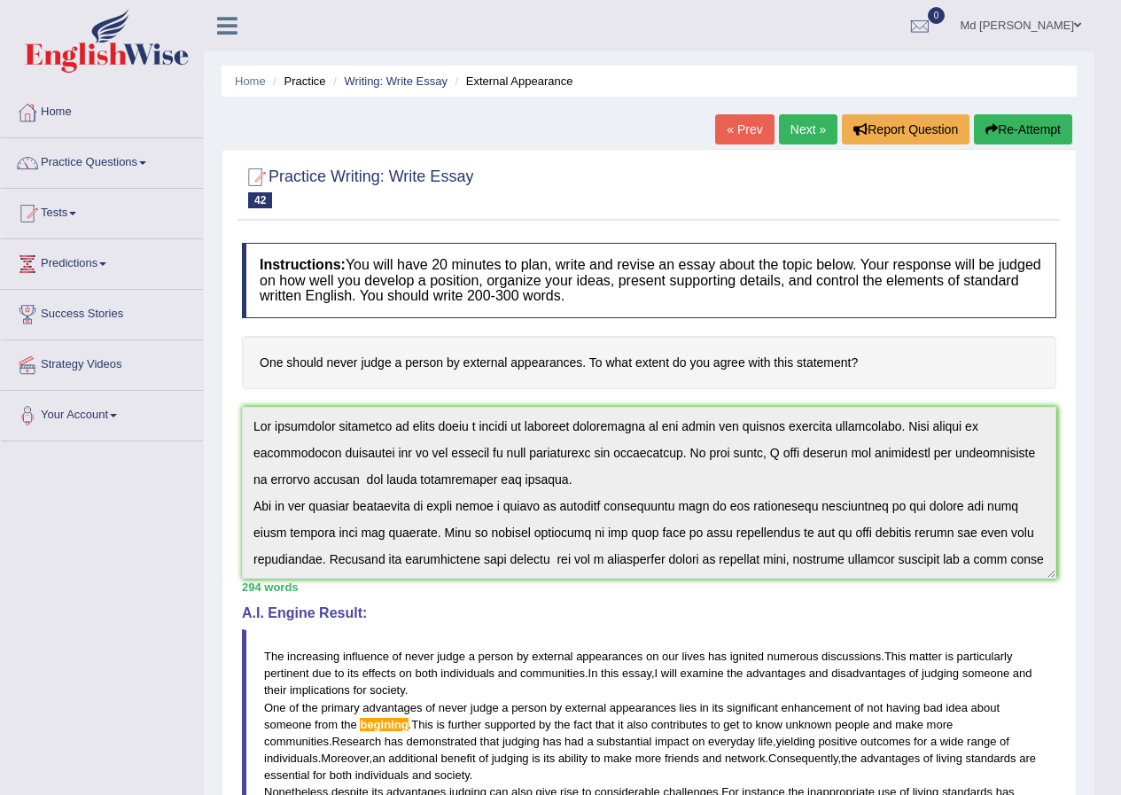
scroll to position [266, 0]
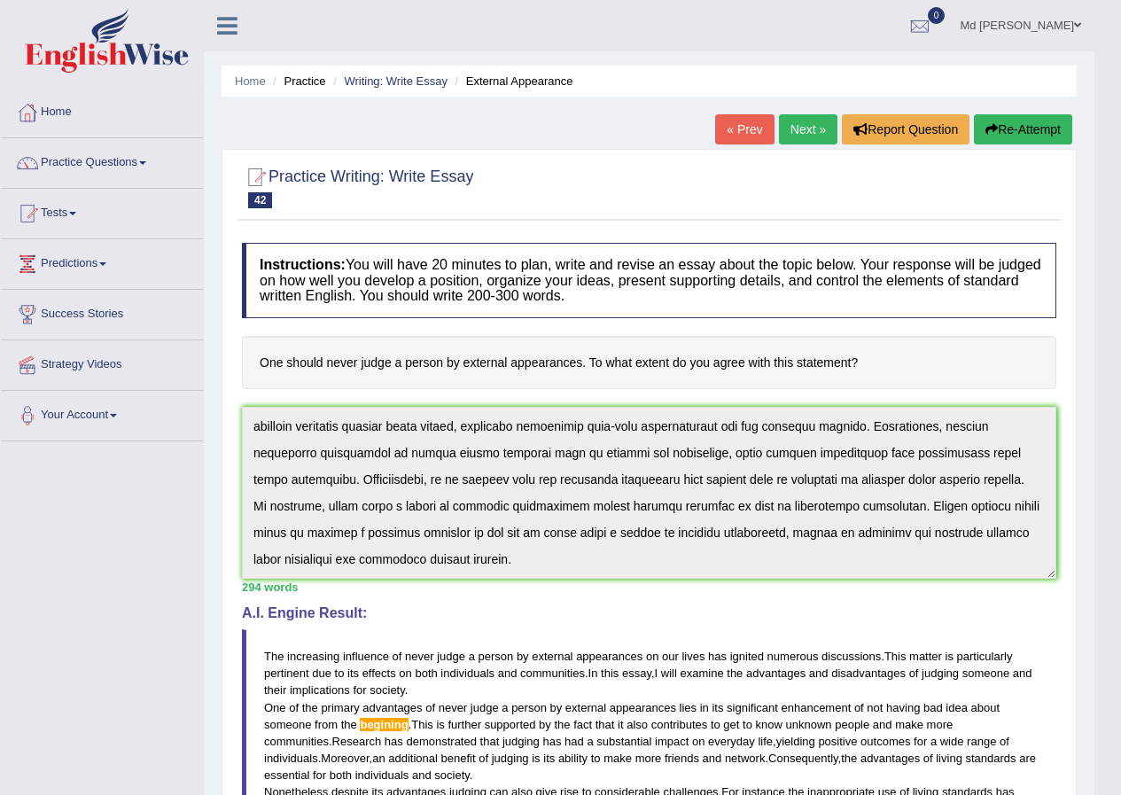
click at [753, 671] on div "Instructions: You will have 20 minutes to plan, write and revise an essay about…" at bounding box center [649, 670] width 823 height 873
